Goal: Task Accomplishment & Management: Manage account settings

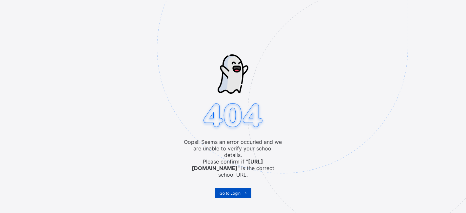
click at [229, 191] on span "Go to Login" at bounding box center [230, 193] width 21 height 5
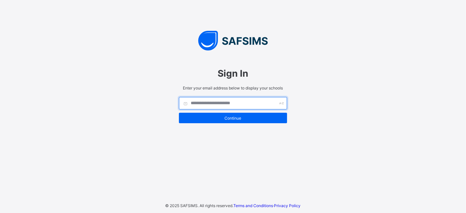
click at [211, 102] on input "text" at bounding box center [233, 103] width 108 height 12
type input "**********"
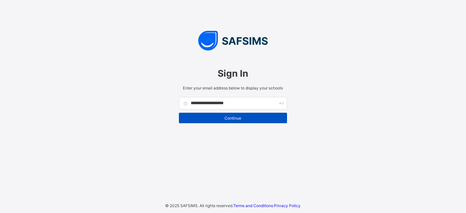
click at [232, 120] on span "Continue" at bounding box center [233, 118] width 98 height 5
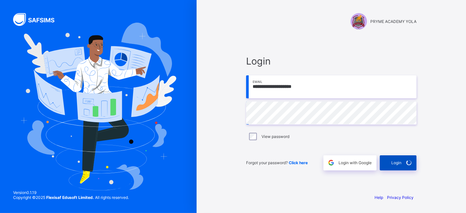
click at [402, 158] on div "Login" at bounding box center [397, 162] width 37 height 15
click at [401, 162] on div "Login" at bounding box center [397, 162] width 37 height 15
click at [401, 162] on span at bounding box center [408, 162] width 15 height 15
click at [406, 157] on span at bounding box center [408, 162] width 15 height 15
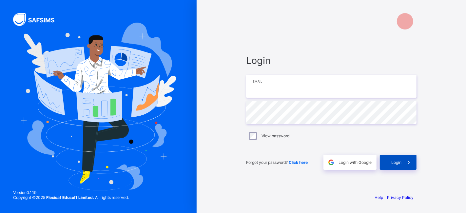
type input "**********"
click at [399, 161] on span "Login" at bounding box center [396, 162] width 10 height 5
type input "**********"
click at [398, 161] on span "Login" at bounding box center [396, 162] width 10 height 5
click at [403, 162] on span at bounding box center [408, 162] width 15 height 15
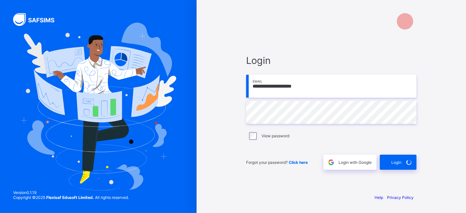
click at [331, 35] on div "**********" at bounding box center [331, 106] width 196 height 213
click at [400, 162] on div "Login" at bounding box center [397, 162] width 37 height 15
click at [403, 163] on div "Login" at bounding box center [397, 162] width 37 height 15
click at [398, 161] on span "Login" at bounding box center [396, 162] width 10 height 5
click at [356, 22] on div at bounding box center [331, 21] width 170 height 16
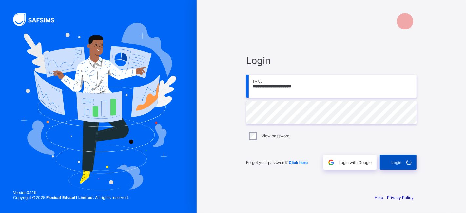
click at [400, 164] on span "Login" at bounding box center [396, 162] width 10 height 5
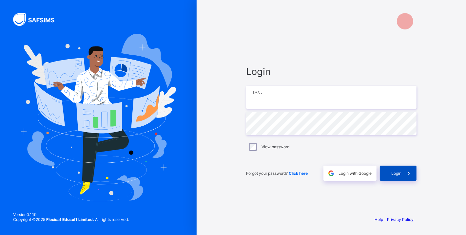
type input "**********"
click at [401, 173] on span at bounding box center [408, 173] width 15 height 15
click at [394, 175] on div "Login" at bounding box center [397, 173] width 37 height 15
click at [397, 171] on div "Login" at bounding box center [397, 173] width 37 height 15
click at [396, 175] on span "Login" at bounding box center [396, 173] width 10 height 5
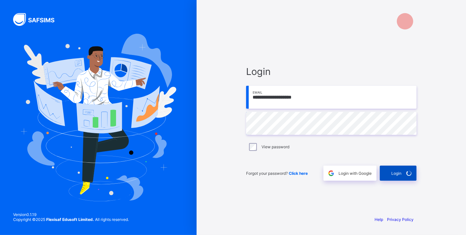
click at [391, 175] on div "Login" at bounding box center [397, 173] width 37 height 15
click at [394, 172] on div "Login" at bounding box center [397, 173] width 37 height 15
click at [394, 175] on div "Login" at bounding box center [397, 173] width 37 height 15
click at [395, 173] on span "Login" at bounding box center [396, 173] width 10 height 5
click at [394, 171] on div "Login" at bounding box center [397, 173] width 37 height 15
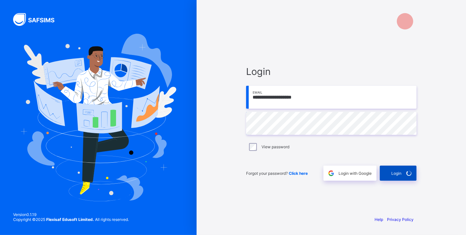
click at [392, 175] on span "Login" at bounding box center [396, 173] width 10 height 5
click at [394, 173] on span "Login" at bounding box center [396, 173] width 10 height 5
click at [394, 174] on div "Login" at bounding box center [397, 173] width 37 height 15
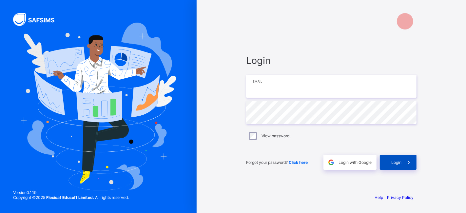
type input "**********"
click at [397, 162] on span "Login" at bounding box center [396, 162] width 10 height 5
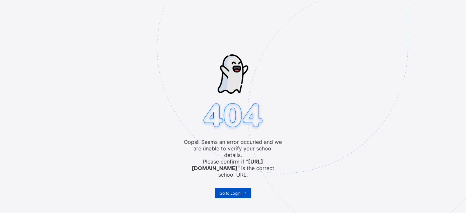
click at [235, 191] on span "Go to Login" at bounding box center [230, 193] width 21 height 5
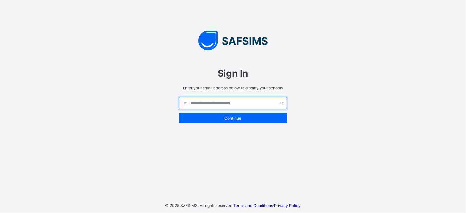
click at [206, 105] on input "text" at bounding box center [233, 103] width 108 height 12
type input "**********"
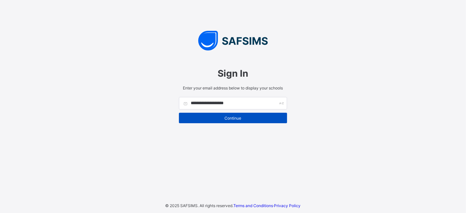
click at [231, 118] on span "Continue" at bounding box center [233, 118] width 98 height 5
click at [198, 119] on span "Continue" at bounding box center [233, 118] width 98 height 5
click at [207, 120] on div "Continue" at bounding box center [233, 118] width 108 height 10
click at [227, 118] on span "Continue" at bounding box center [233, 118] width 98 height 5
click at [239, 120] on span "Continue" at bounding box center [233, 118] width 98 height 5
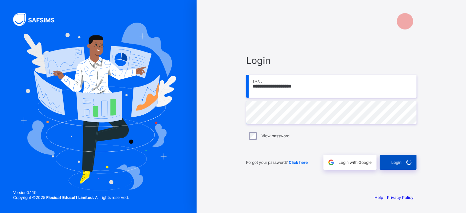
click at [398, 163] on span "Login" at bounding box center [396, 162] width 10 height 5
